Goal: Find specific page/section: Find specific page/section

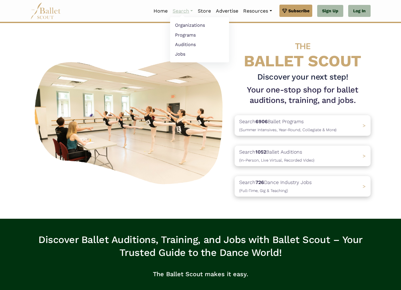
click at [191, 13] on link "Search" at bounding box center [182, 11] width 25 height 13
click at [162, 11] on link "Home" at bounding box center [160, 11] width 19 height 13
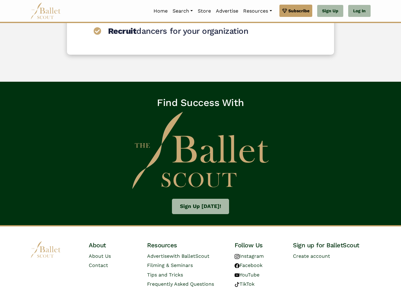
scroll to position [925, 0]
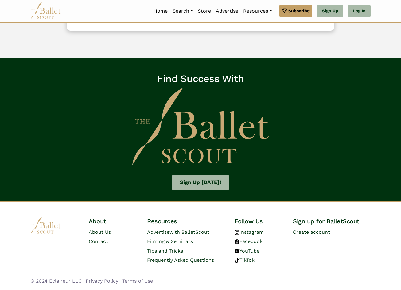
drag, startPoint x: 330, startPoint y: 259, endPoint x: 87, endPoint y: 217, distance: 246.7
click at [87, 217] on div "About About Us Contact Resources Advertise with BalletScout Filming & Seminars …" at bounding box center [200, 251] width 401 height 78
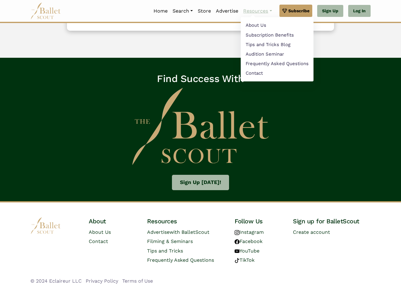
click at [251, 9] on link "Resources" at bounding box center [257, 11] width 33 height 13
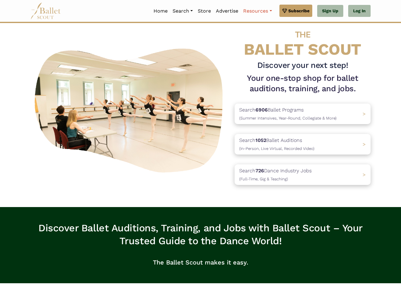
scroll to position [0, 0]
